Goal: Navigation & Orientation: Understand site structure

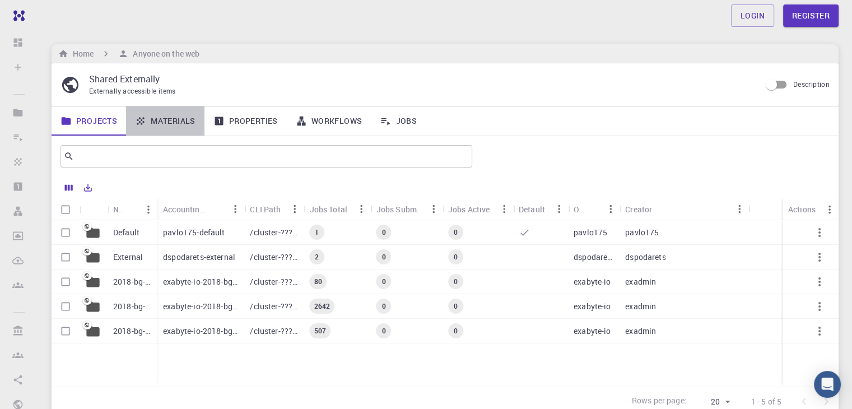
click at [176, 125] on link "Materials" at bounding box center [165, 120] width 78 height 29
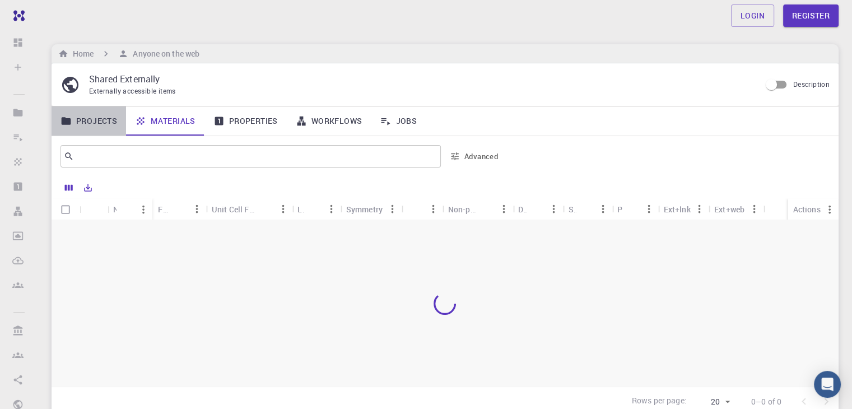
click at [100, 120] on link "Projects" at bounding box center [89, 120] width 74 height 29
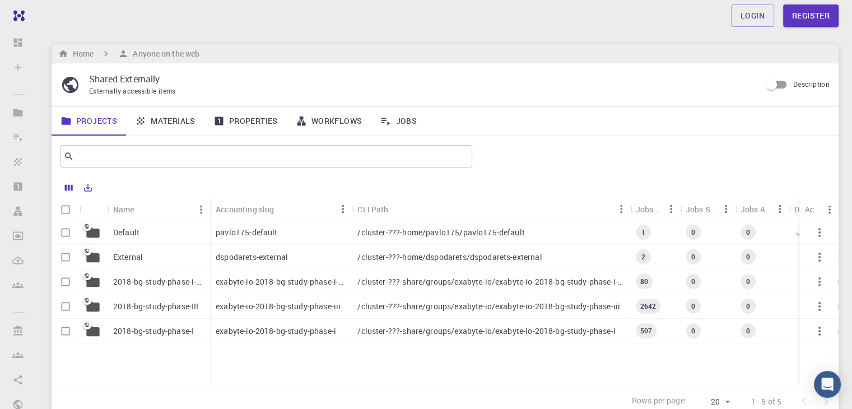
click at [223, 116] on icon at bounding box center [218, 120] width 11 height 11
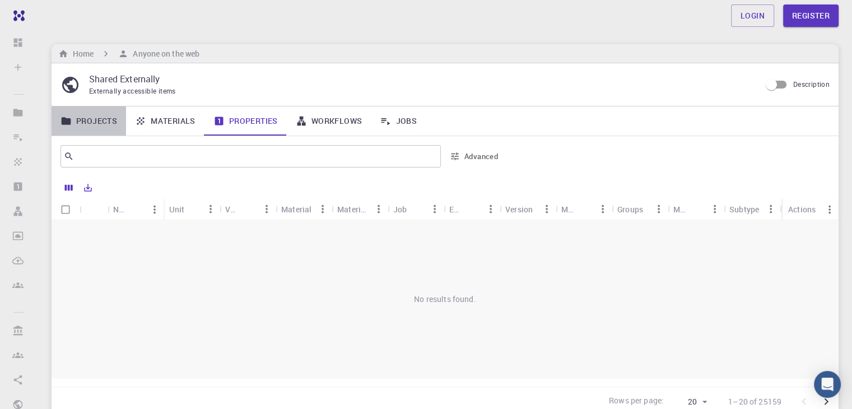
click at [101, 116] on link "Projects" at bounding box center [89, 120] width 74 height 29
